Goal: Navigation & Orientation: Find specific page/section

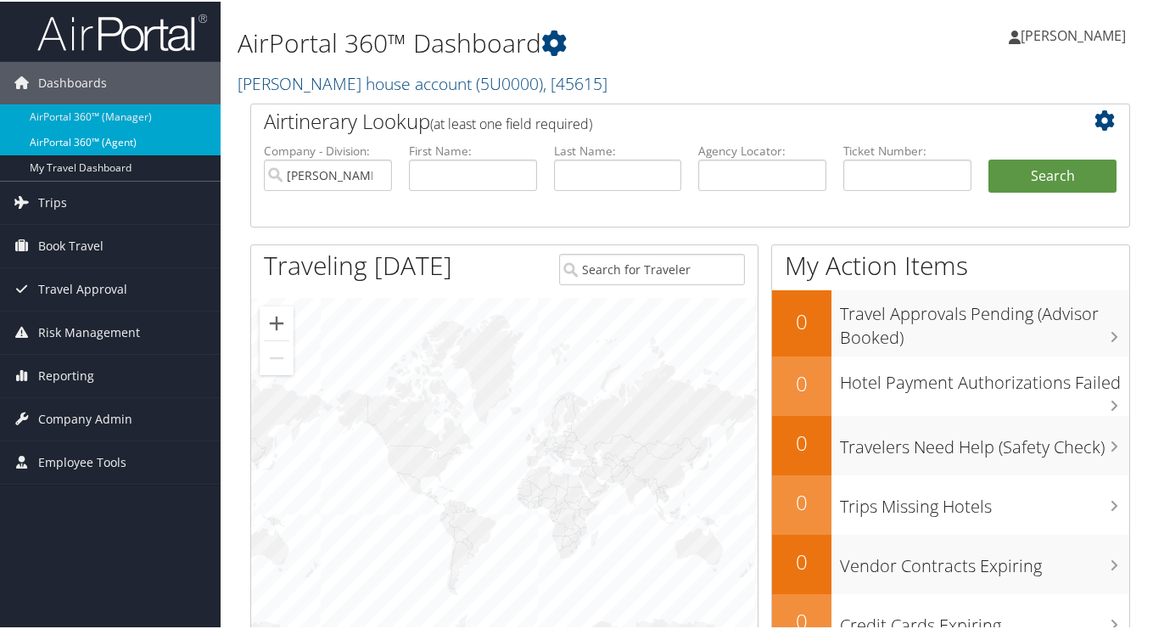
click at [87, 143] on link "AirPortal 360™ (Agent)" at bounding box center [110, 140] width 221 height 25
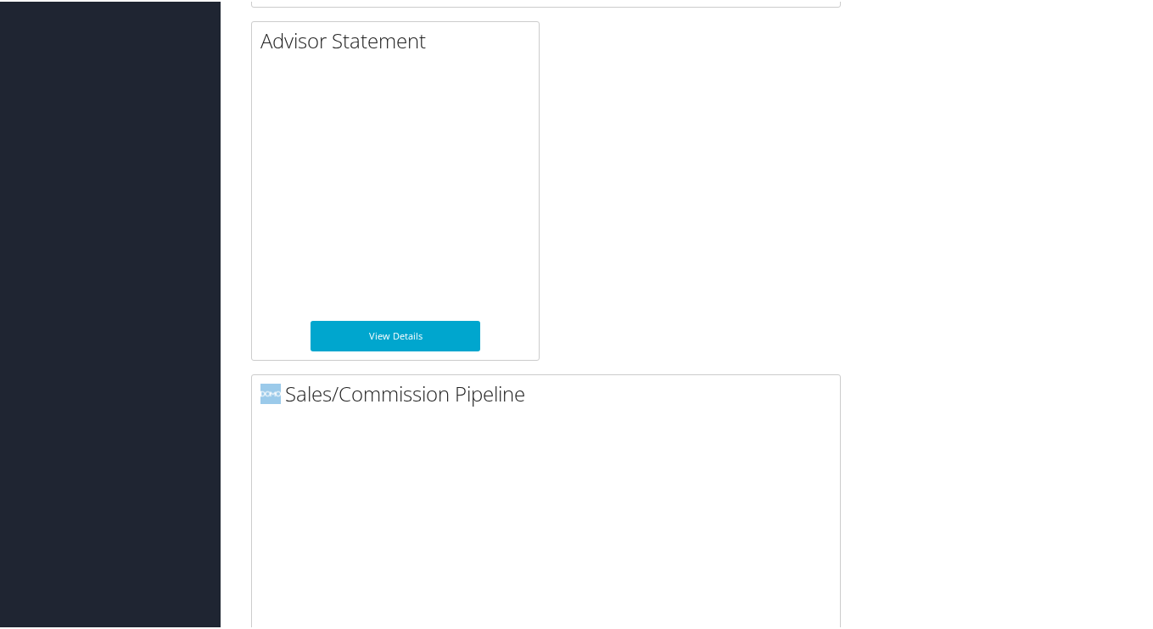
scroll to position [2028, 0]
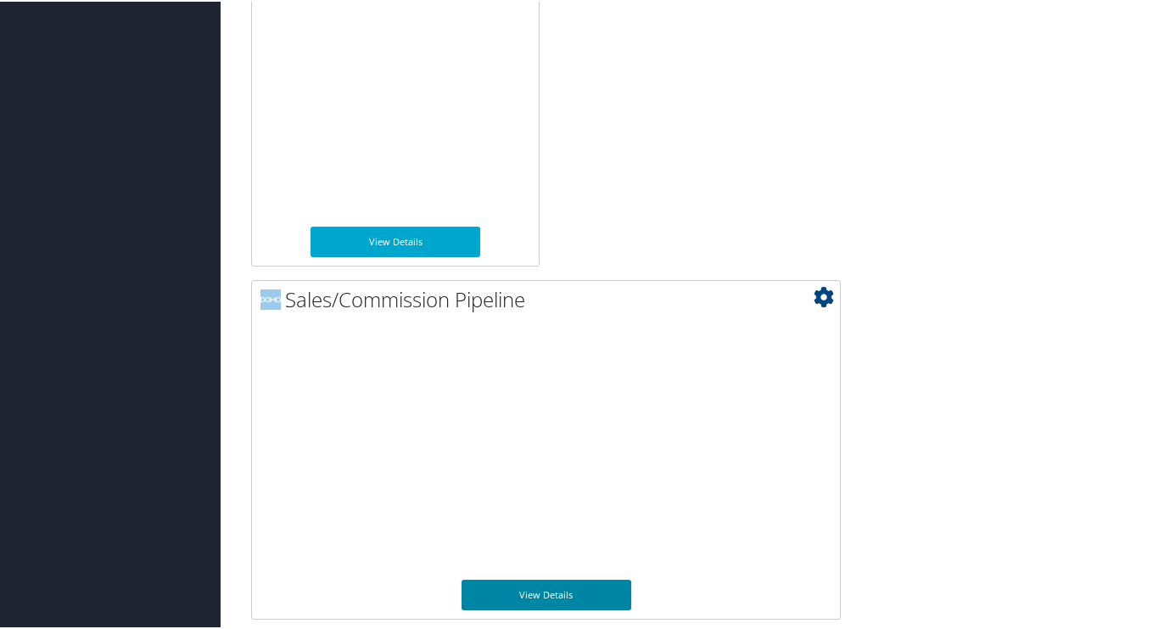
click at [581, 590] on link "View Details" at bounding box center [547, 593] width 170 height 31
